Goal: Task Accomplishment & Management: Complete application form

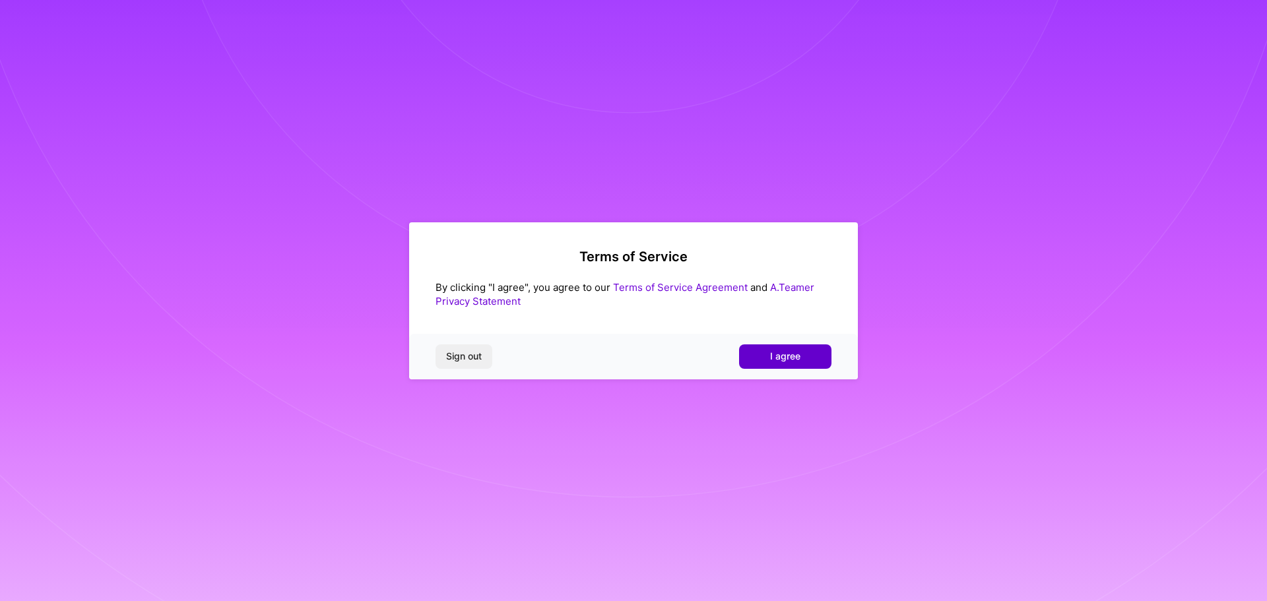
click at [777, 356] on span "I agree" at bounding box center [785, 356] width 30 height 13
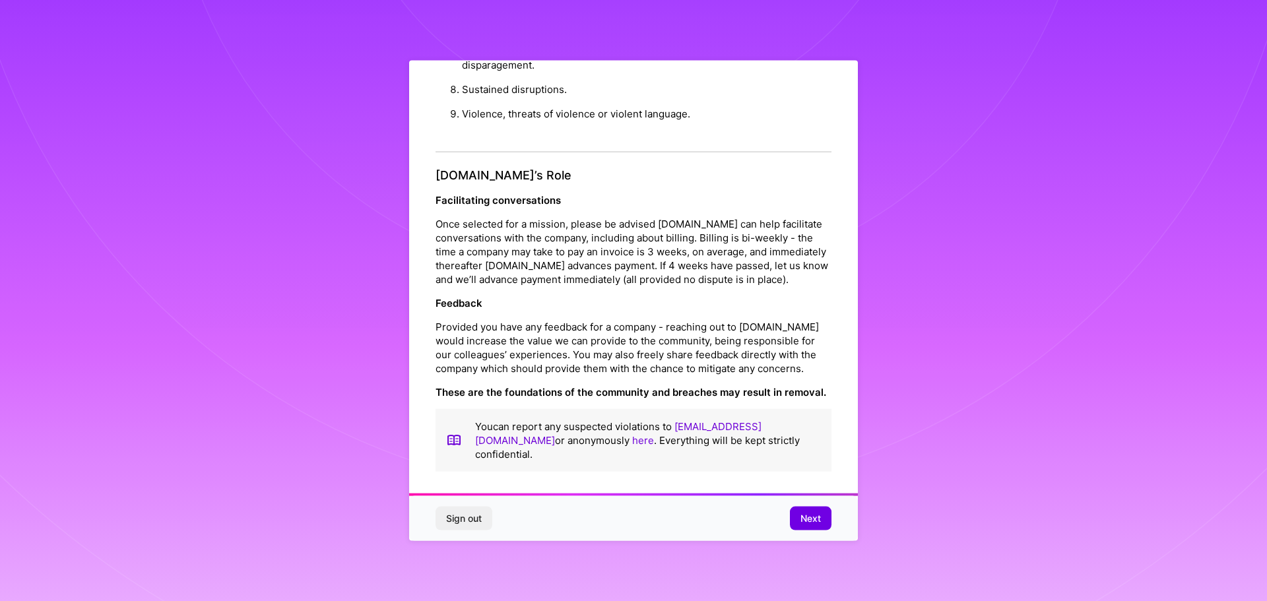
scroll to position [1430, 0]
click at [811, 521] on span "Next" at bounding box center [810, 518] width 20 height 13
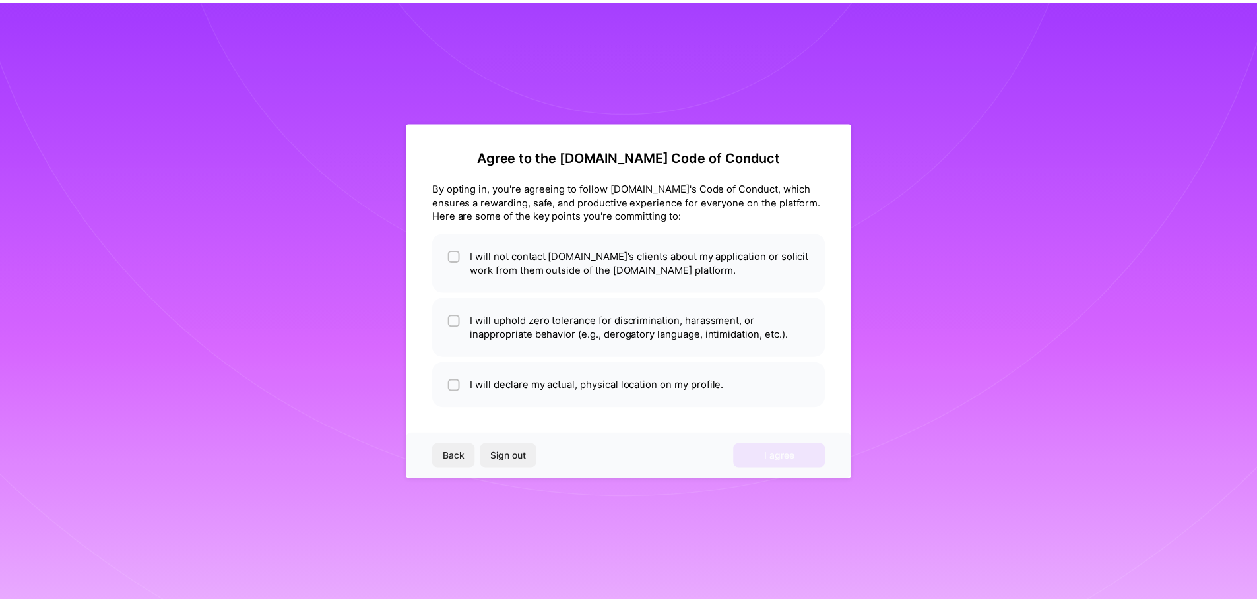
scroll to position [0, 0]
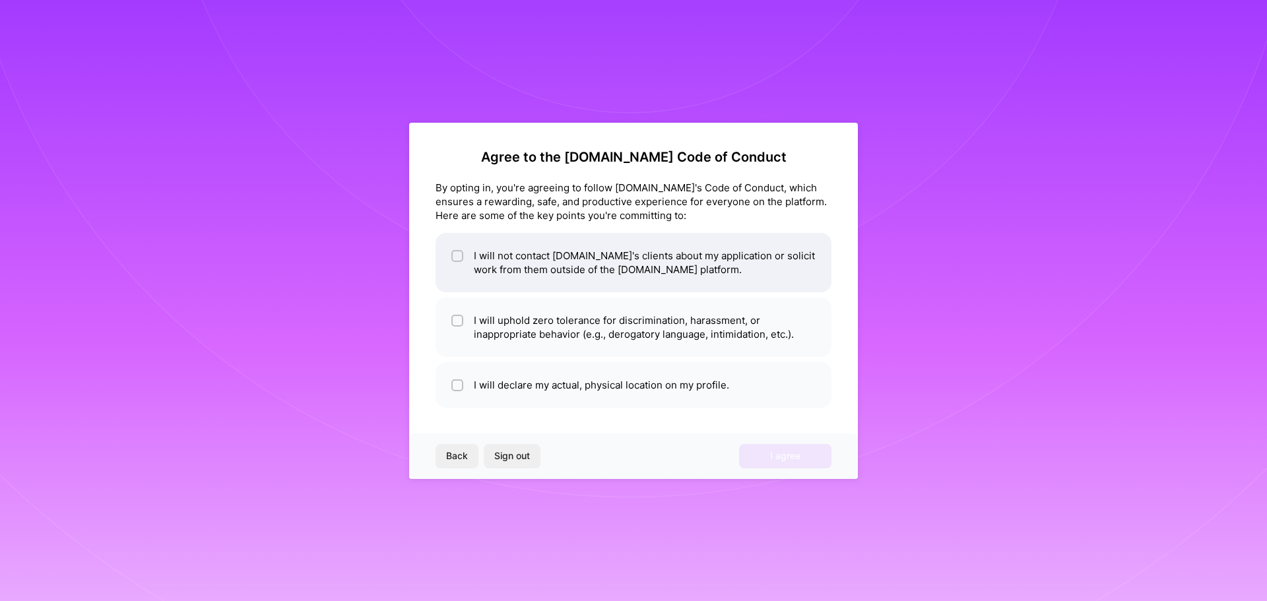
click at [596, 277] on li "I will not contact [DOMAIN_NAME]'s clients about my application or solicit work…" at bounding box center [633, 262] width 396 height 59
checkbox input "true"
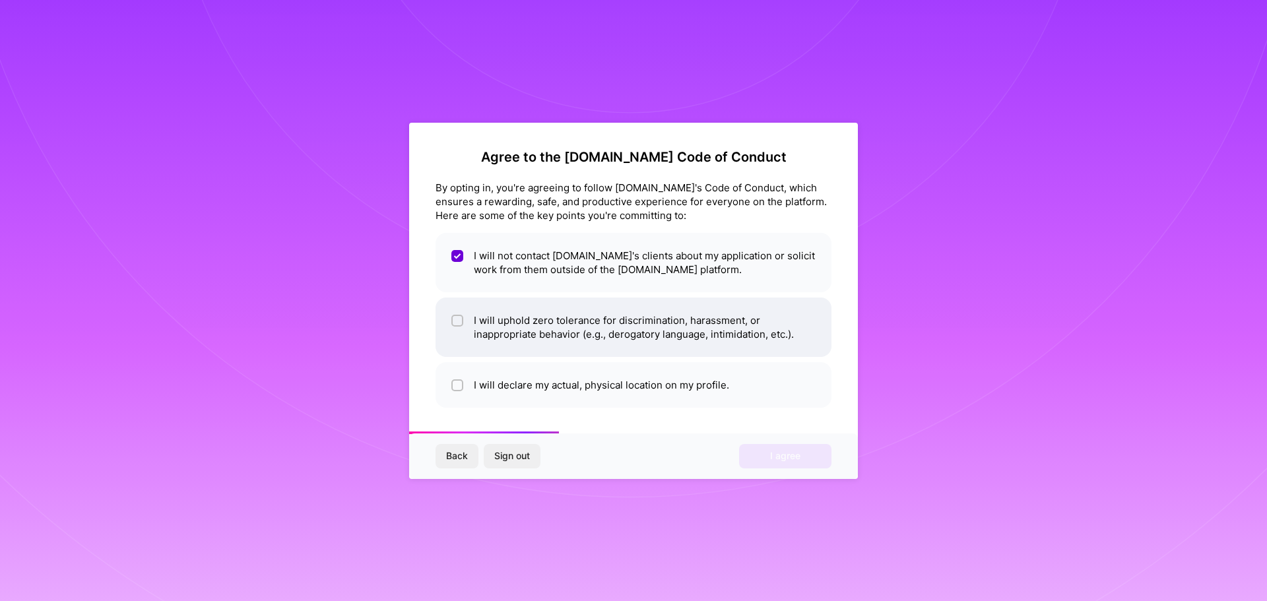
click at [587, 331] on li "I will uphold zero tolerance for discrimination, harassment, or inappropriate b…" at bounding box center [633, 327] width 396 height 59
checkbox input "true"
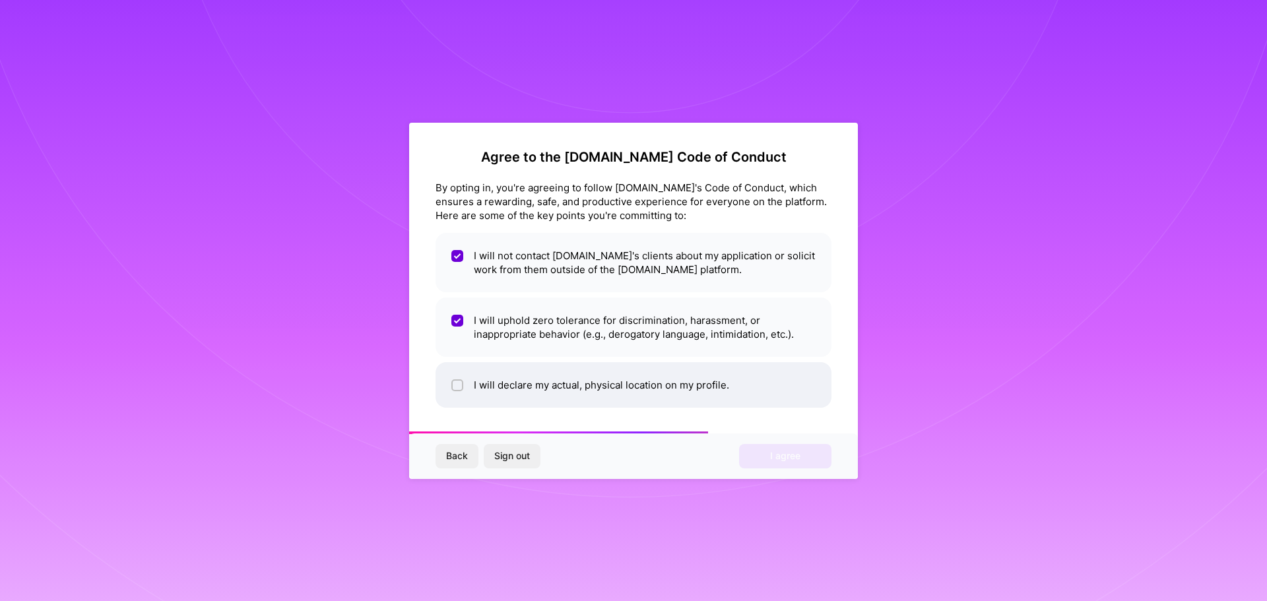
click at [588, 385] on li "I will declare my actual, physical location on my profile." at bounding box center [633, 385] width 396 height 46
checkbox input "true"
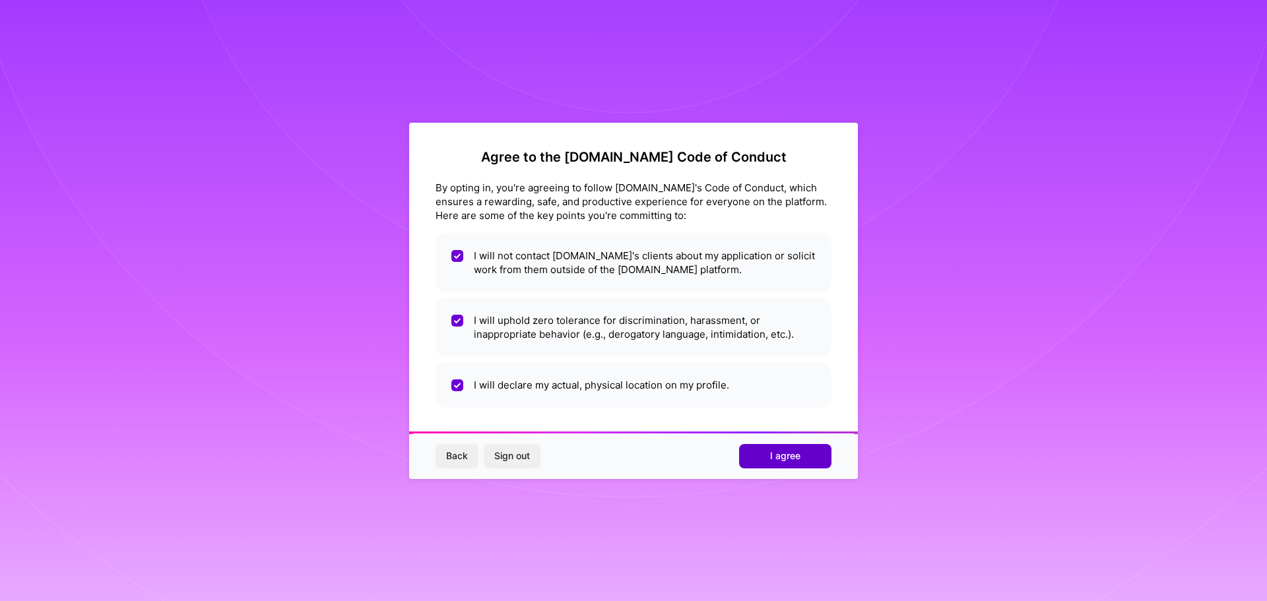
click at [779, 455] on span "I agree" at bounding box center [785, 455] width 30 height 13
